Goal: Task Accomplishment & Management: Use online tool/utility

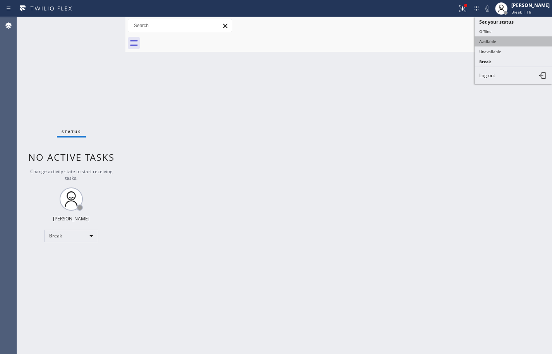
click at [517, 39] on button "Available" at bounding box center [512, 41] width 77 height 10
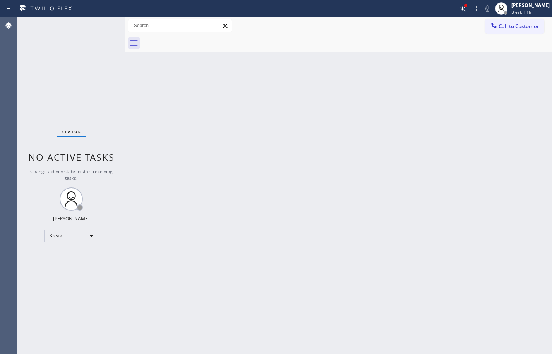
click at [473, 115] on div "Back to Dashboard Change Sender ID Customers Technicians Select a contact Outbo…" at bounding box center [338, 185] width 426 height 337
click at [525, 99] on div "Back to Dashboard Change Sender ID Customers Technicians Select a contact Outbo…" at bounding box center [338, 185] width 426 height 337
click at [537, 212] on div "Back to Dashboard Change Sender ID Customers Technicians Select a contact Outbo…" at bounding box center [338, 185] width 426 height 337
click at [522, 31] on button "Call to Customer" at bounding box center [514, 26] width 59 height 15
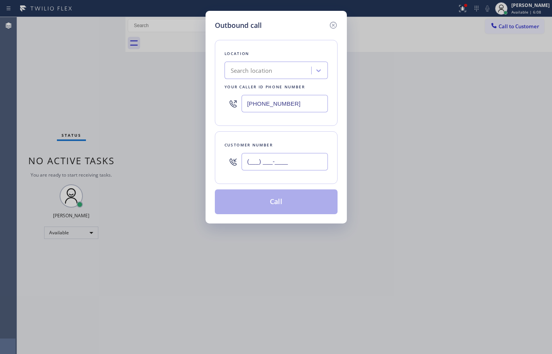
click at [287, 169] on input "(___) ___-____" at bounding box center [284, 161] width 86 height 17
paste input "700) 600-3370"
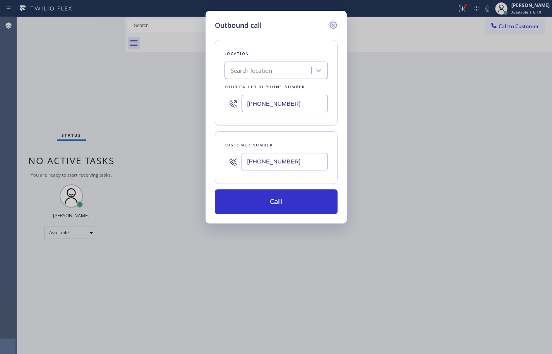
type input "[PHONE_NUMBER]"
click at [334, 28] on icon at bounding box center [332, 25] width 7 height 7
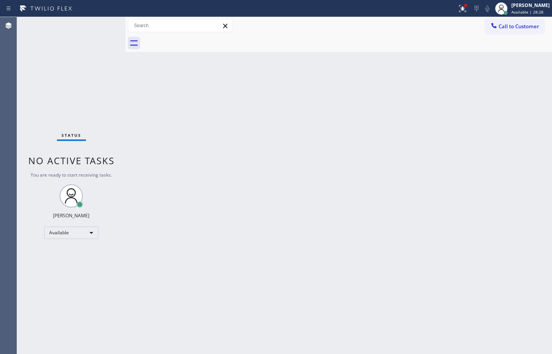
click at [521, 123] on div "Back to Dashboard Change Sender ID Customers Technicians Select a contact Outbo…" at bounding box center [338, 185] width 426 height 337
click at [542, 8] on div "[PERSON_NAME]" at bounding box center [530, 5] width 38 height 7
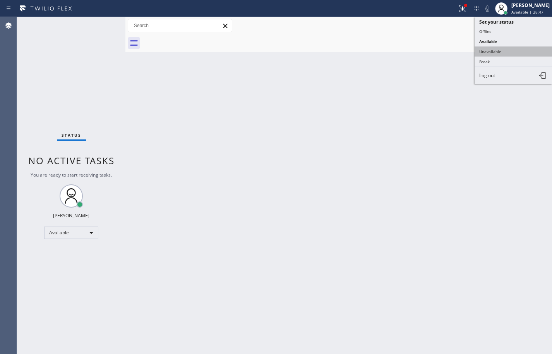
click at [514, 54] on button "Unavailable" at bounding box center [512, 51] width 77 height 10
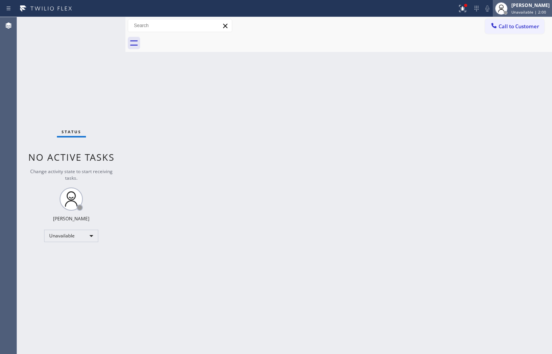
click at [529, 14] on span "Unavailable | 2:00" at bounding box center [528, 11] width 35 height 5
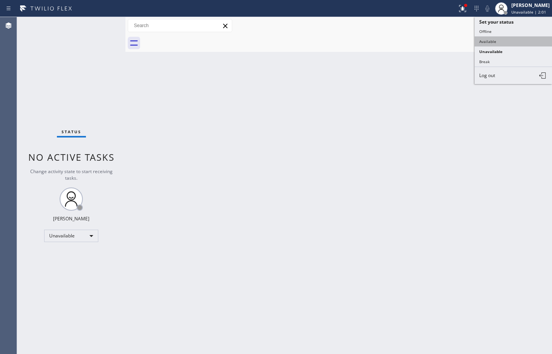
click at [523, 39] on button "Available" at bounding box center [512, 41] width 77 height 10
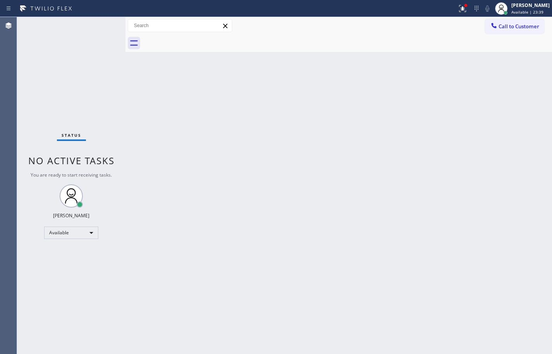
click at [528, 137] on div "Back to Dashboard Change Sender ID Customers Technicians Select a contact Outbo…" at bounding box center [338, 185] width 426 height 337
click at [545, 10] on div "Available | 59:14" at bounding box center [530, 11] width 38 height 5
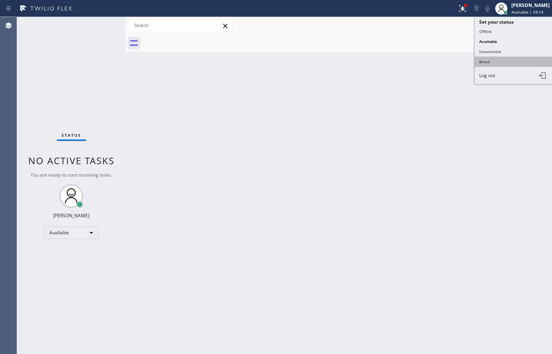
click at [515, 60] on button "Break" at bounding box center [512, 62] width 77 height 10
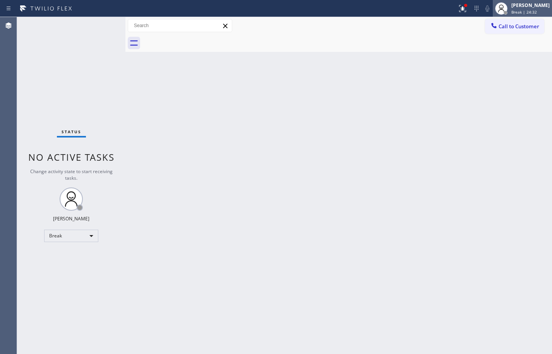
click at [520, 13] on span "Break | 24:32" at bounding box center [524, 11] width 26 height 5
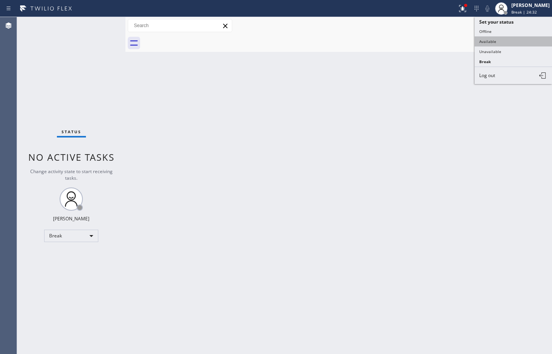
click at [514, 42] on button "Available" at bounding box center [512, 41] width 77 height 10
